Goal: Task Accomplishment & Management: Manage account settings

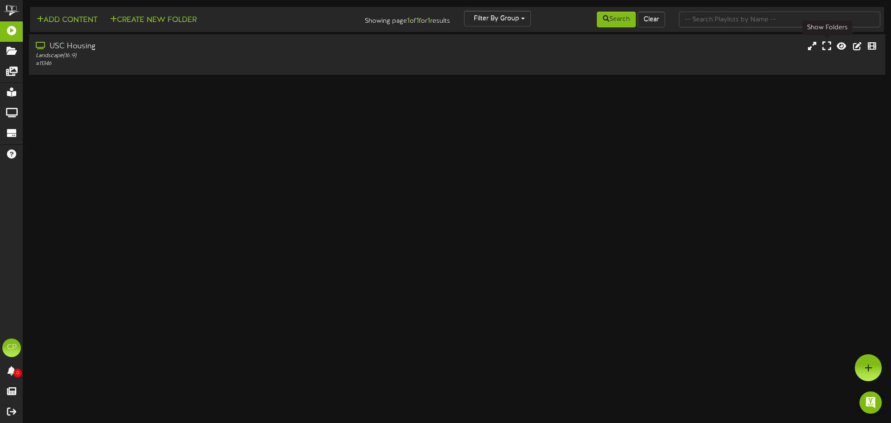
click at [828, 49] on icon at bounding box center [827, 46] width 9 height 10
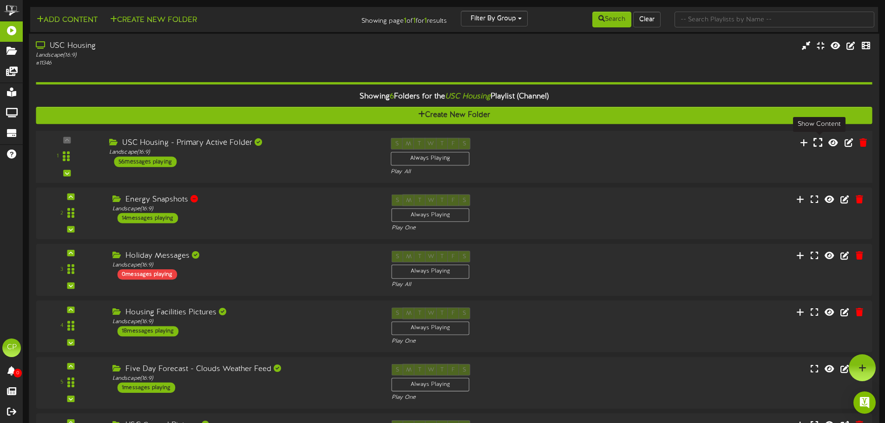
click at [819, 143] on icon at bounding box center [817, 142] width 9 height 10
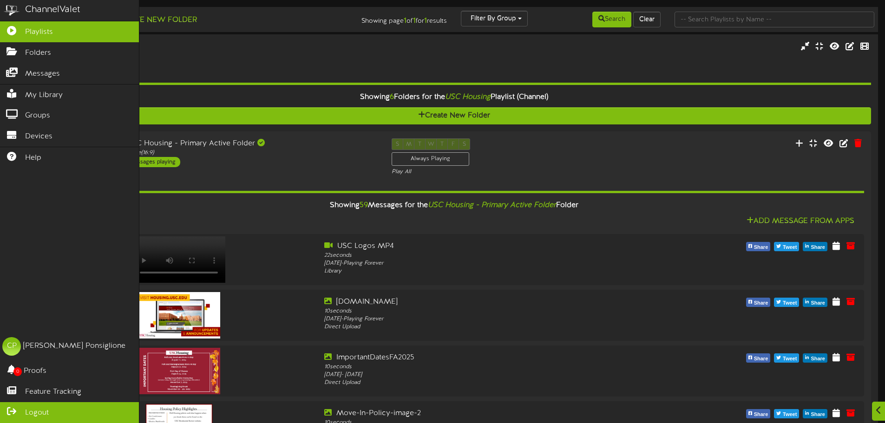
click at [29, 410] on span "Logout" at bounding box center [37, 413] width 24 height 11
